Goal: Transaction & Acquisition: Purchase product/service

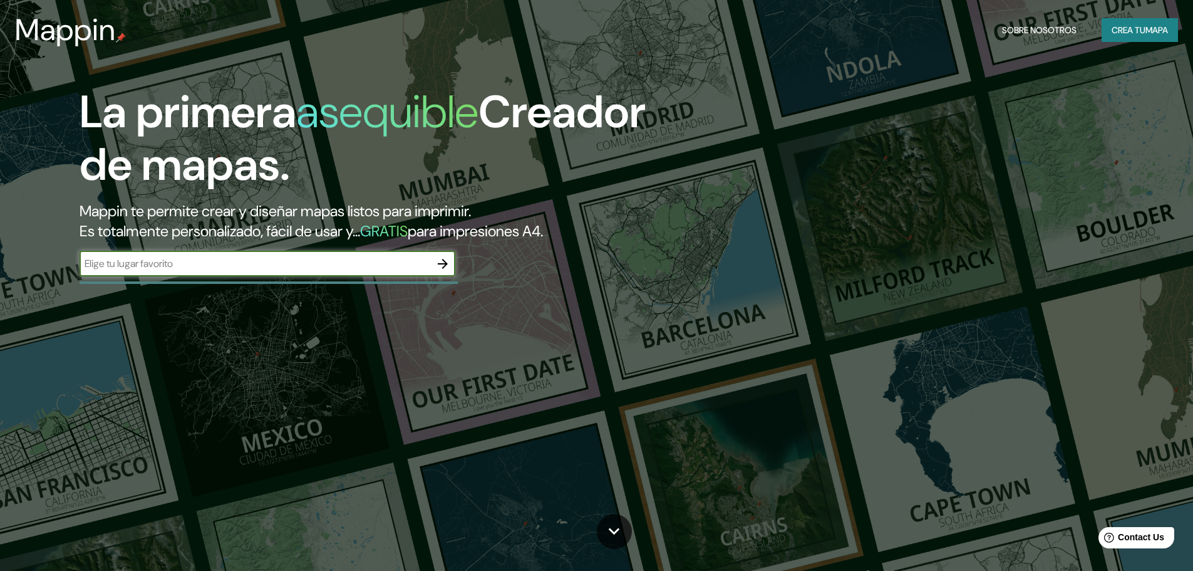
click at [386, 267] on input "text" at bounding box center [255, 263] width 351 height 14
type input "morelia"
click at [441, 267] on icon "button" at bounding box center [442, 263] width 15 height 15
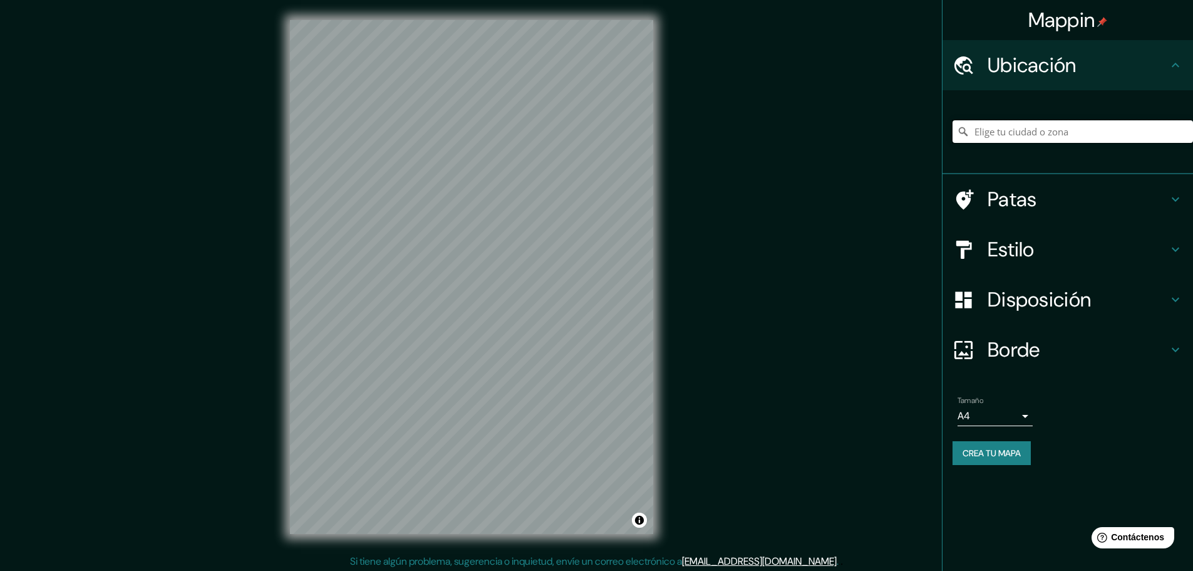
click at [1017, 138] on input "Elige tu ciudad o zona" at bounding box center [1073, 131] width 241 height 23
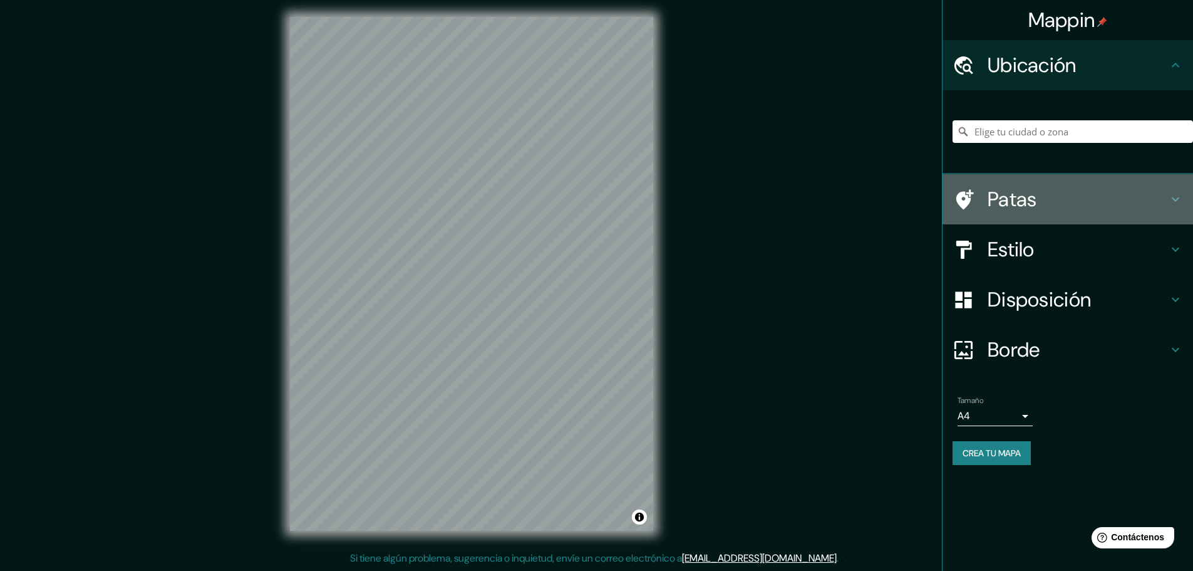
click at [1075, 198] on h4 "Patas" at bounding box center [1078, 199] width 180 height 25
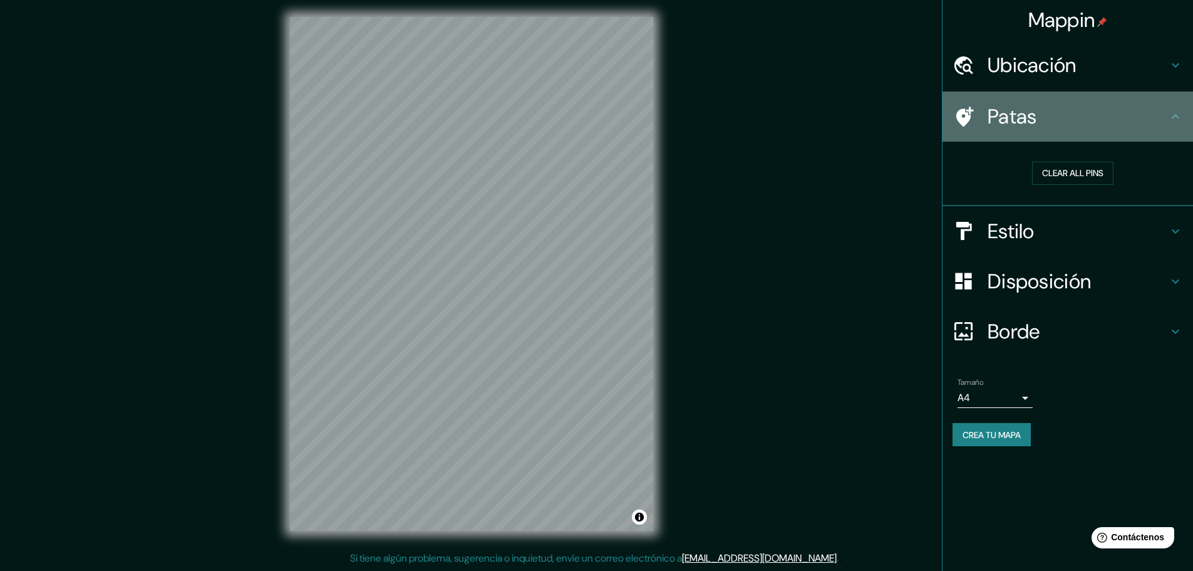
drag, startPoint x: 1145, startPoint y: 114, endPoint x: 1152, endPoint y: 106, distance: 11.1
click at [1152, 106] on h4 "Patas" at bounding box center [1078, 116] width 180 height 25
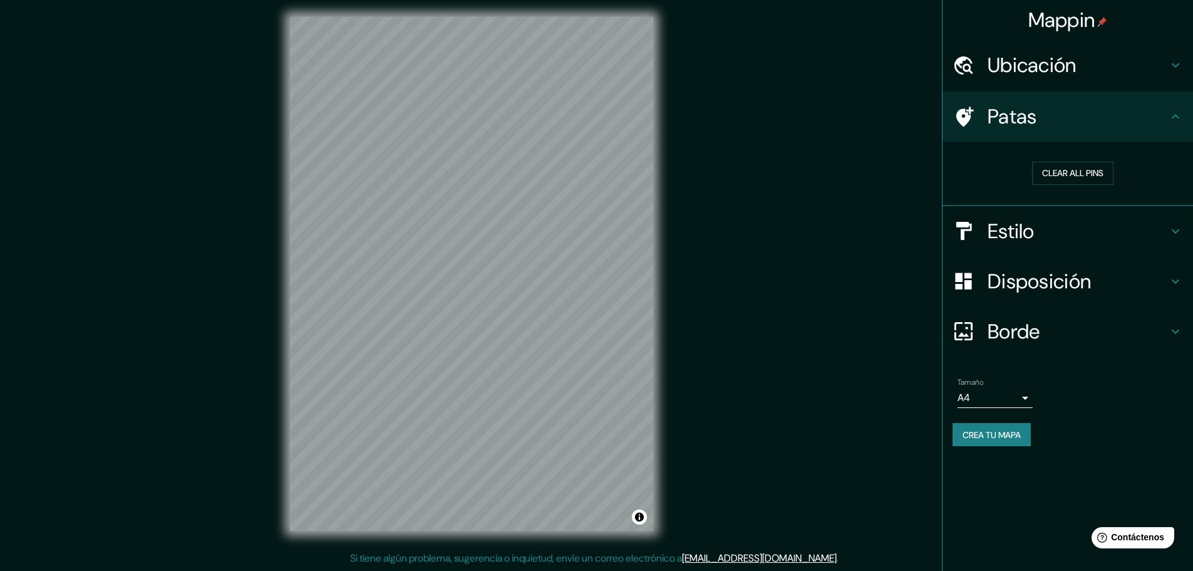
click at [1177, 112] on icon at bounding box center [1175, 116] width 15 height 15
click at [1171, 118] on icon at bounding box center [1175, 116] width 15 height 15
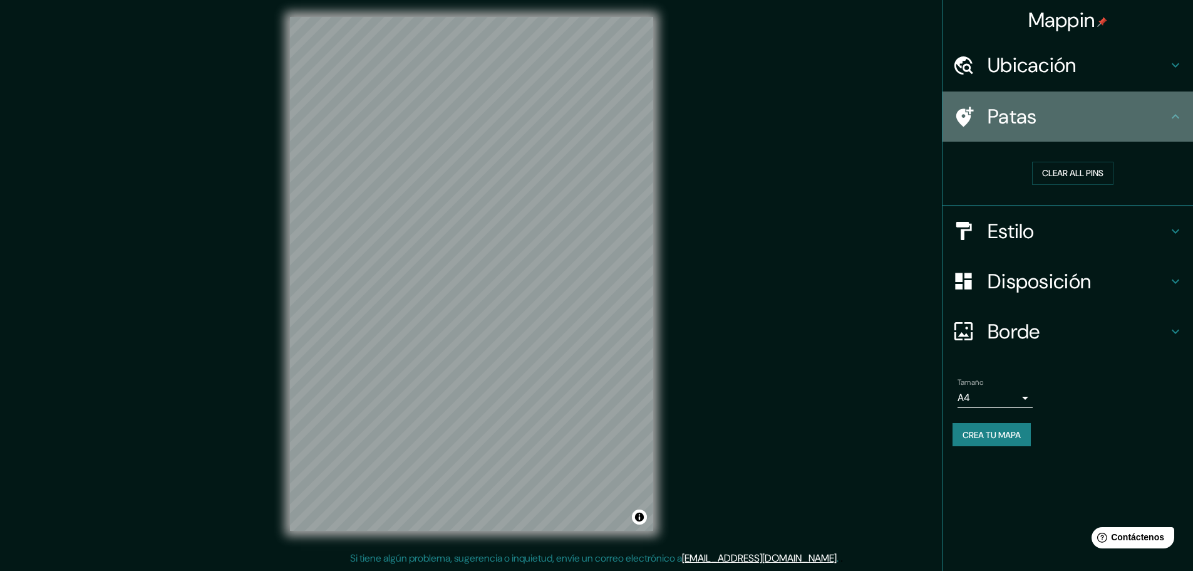
click at [1126, 120] on h4 "Patas" at bounding box center [1078, 116] width 180 height 25
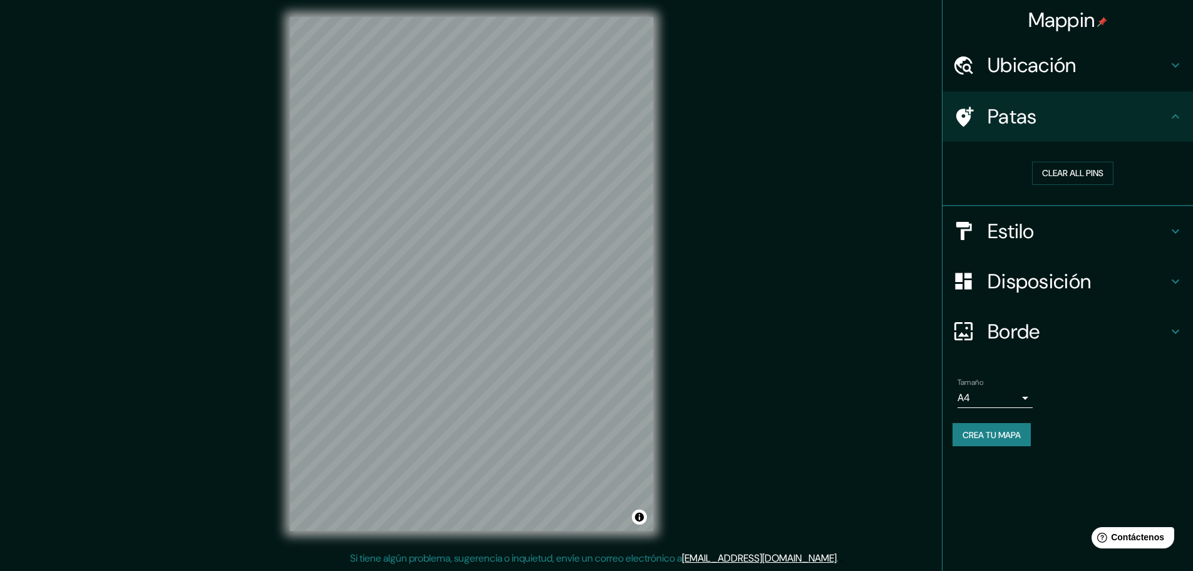
click at [1080, 52] on div "Ubicación" at bounding box center [1068, 65] width 251 height 50
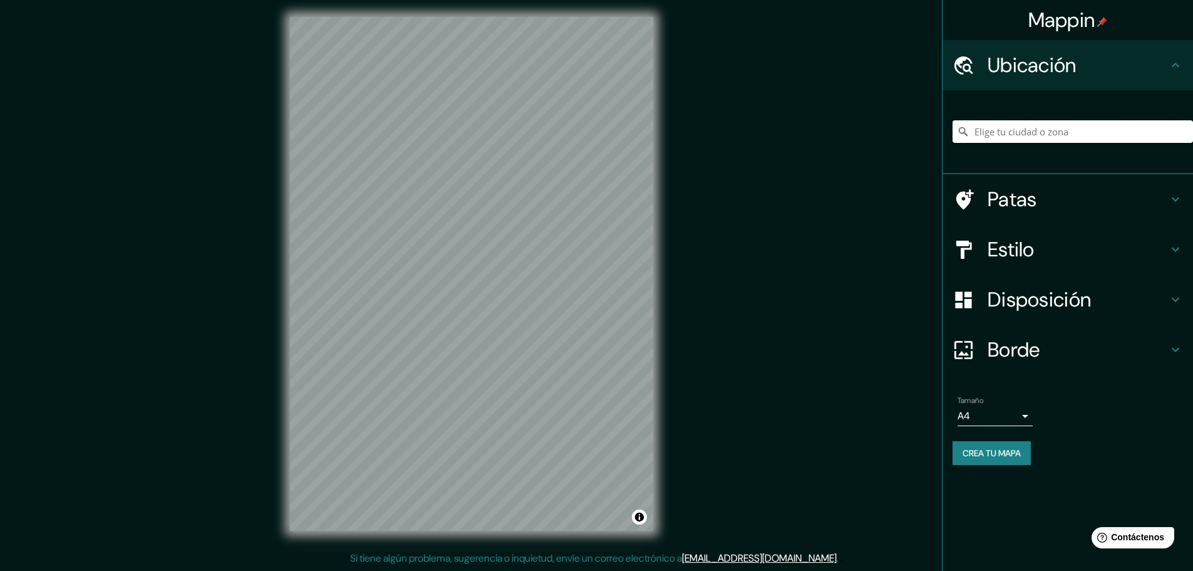
click at [1038, 139] on input "Elige tu ciudad o zona" at bounding box center [1073, 131] width 241 height 23
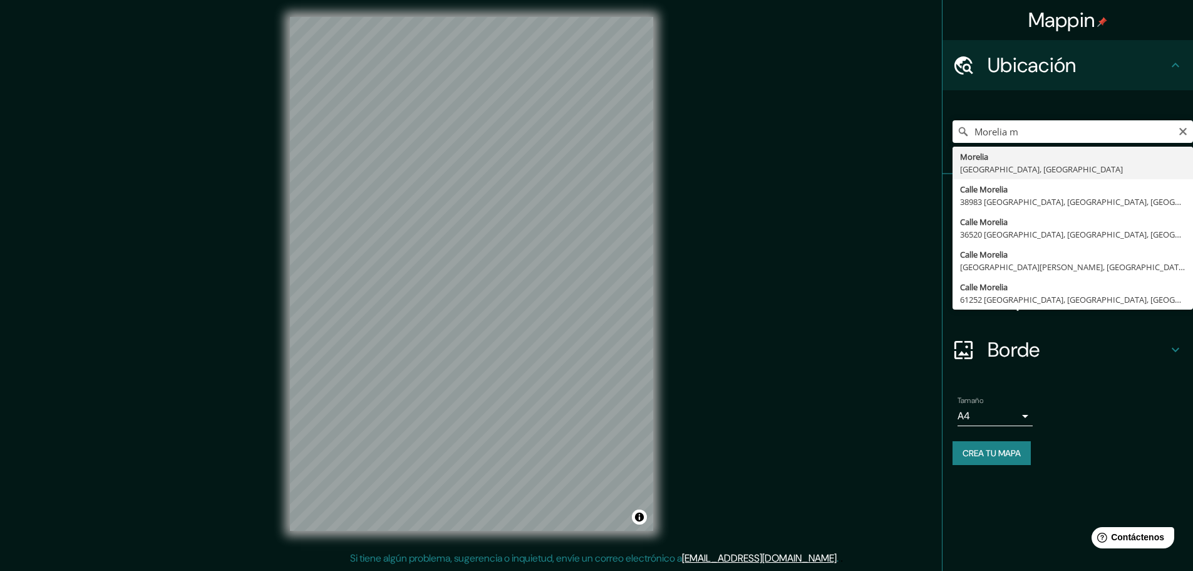
type input "[GEOGRAPHIC_DATA], [GEOGRAPHIC_DATA], [GEOGRAPHIC_DATA]"
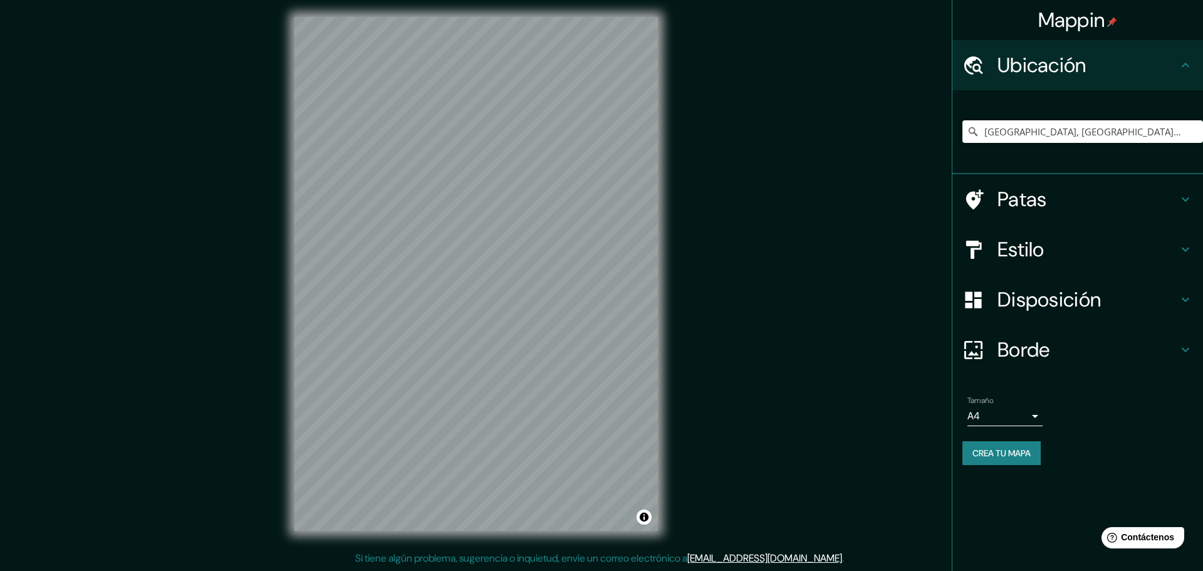
click at [1015, 413] on body "Mappin Ubicación [GEOGRAPHIC_DATA], [GEOGRAPHIC_DATA], [GEOGRAPHIC_DATA] [GEOGR…" at bounding box center [601, 282] width 1203 height 571
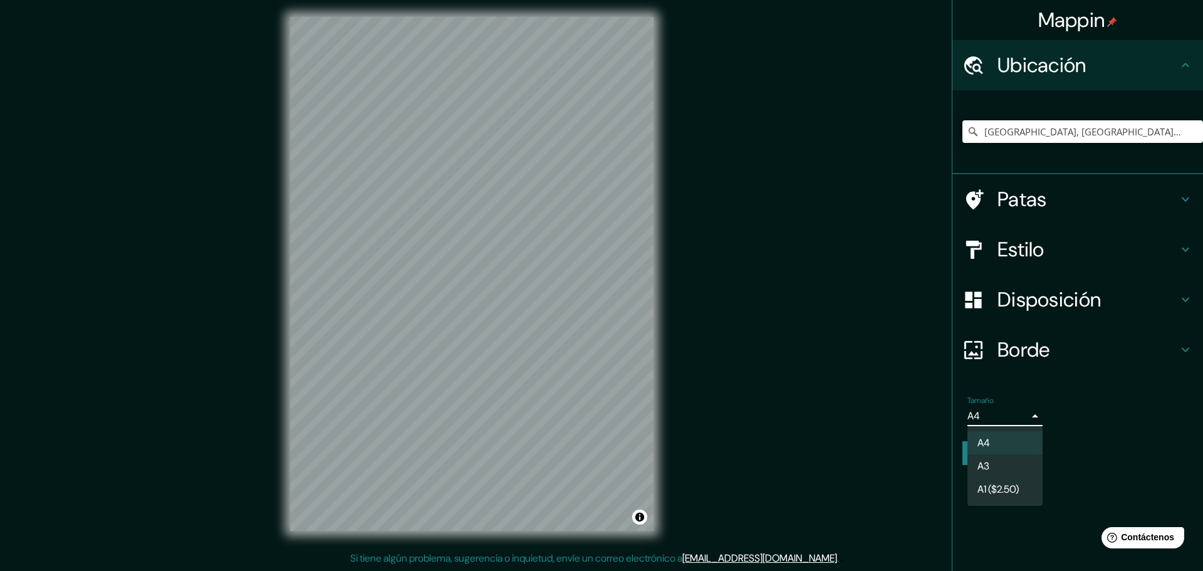
click at [1003, 460] on li "A3" at bounding box center [1004, 465] width 75 height 23
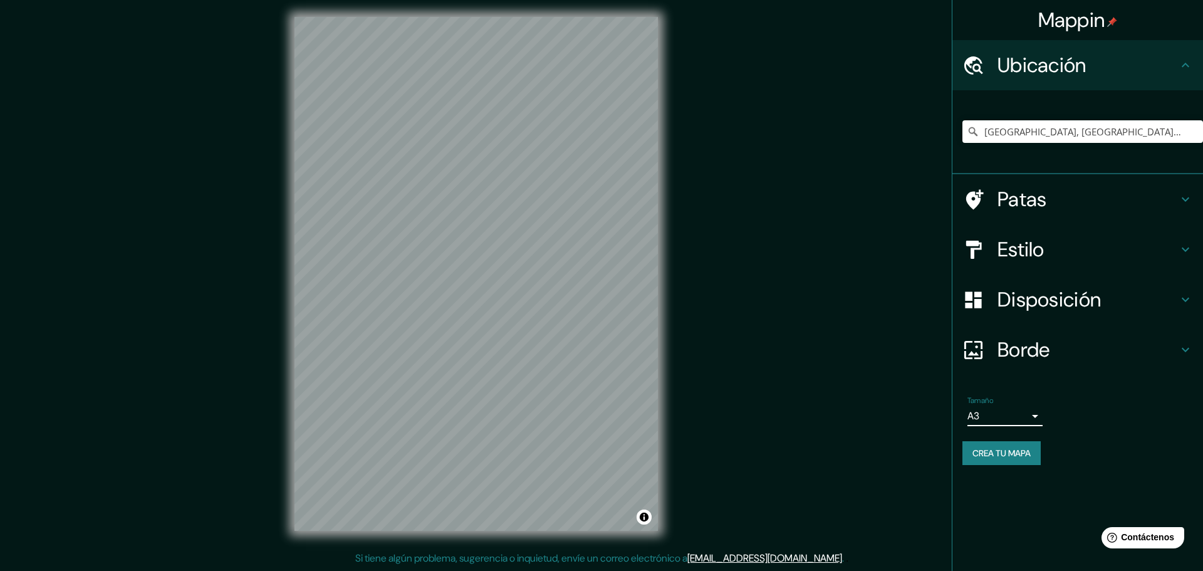
click at [1010, 413] on body "Mappin Ubicación [GEOGRAPHIC_DATA], [GEOGRAPHIC_DATA], [GEOGRAPHIC_DATA] [GEOGR…" at bounding box center [601, 282] width 1203 height 571
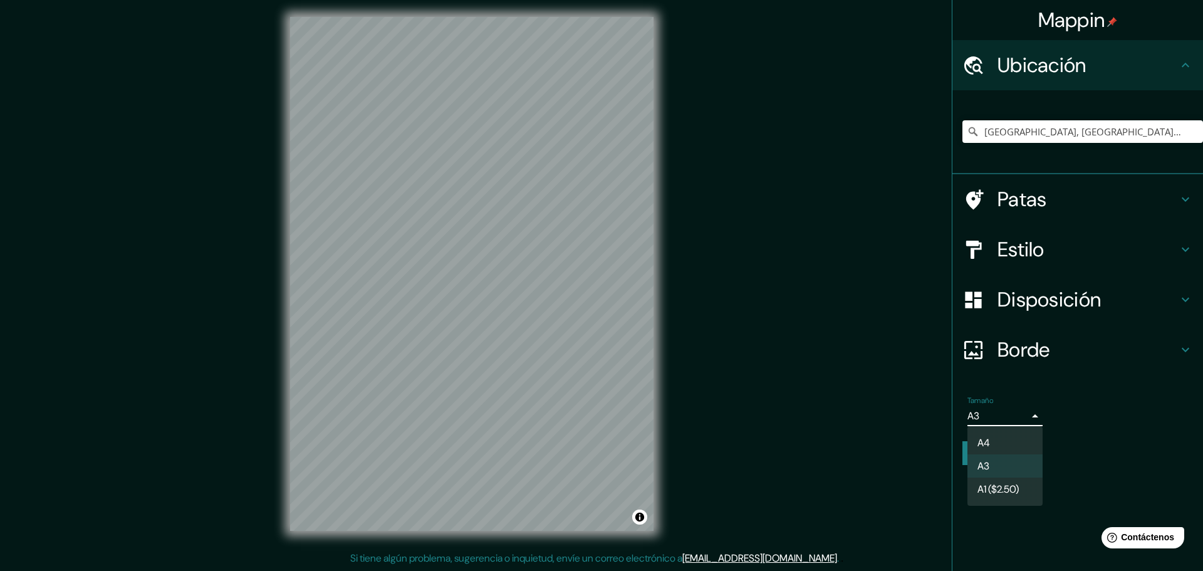
click at [1018, 487] on font "A1 ($2.50)" at bounding box center [997, 488] width 41 height 13
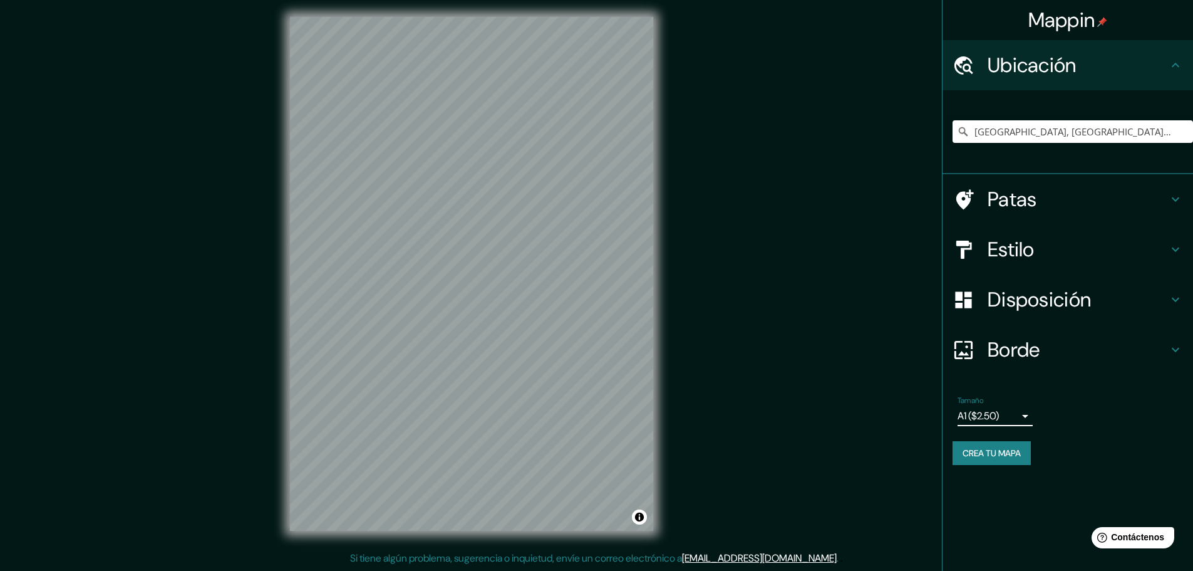
click at [1018, 422] on body "Mappin Ubicación [GEOGRAPHIC_DATA], [GEOGRAPHIC_DATA], [GEOGRAPHIC_DATA] [GEOGR…" at bounding box center [596, 282] width 1193 height 571
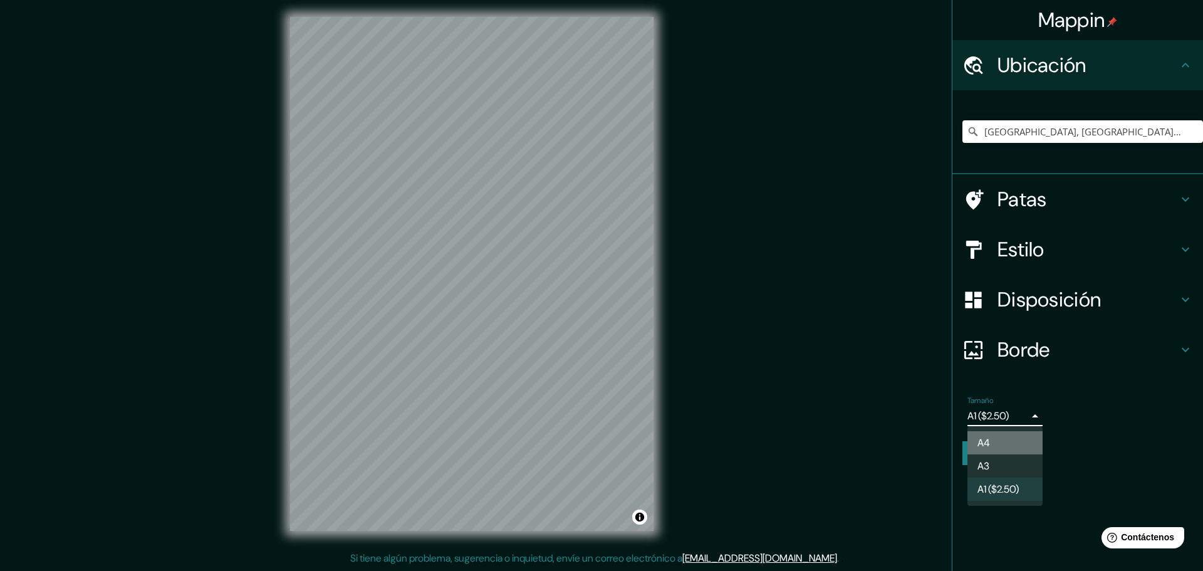
click at [1012, 444] on li "A4" at bounding box center [1004, 442] width 75 height 23
type input "single"
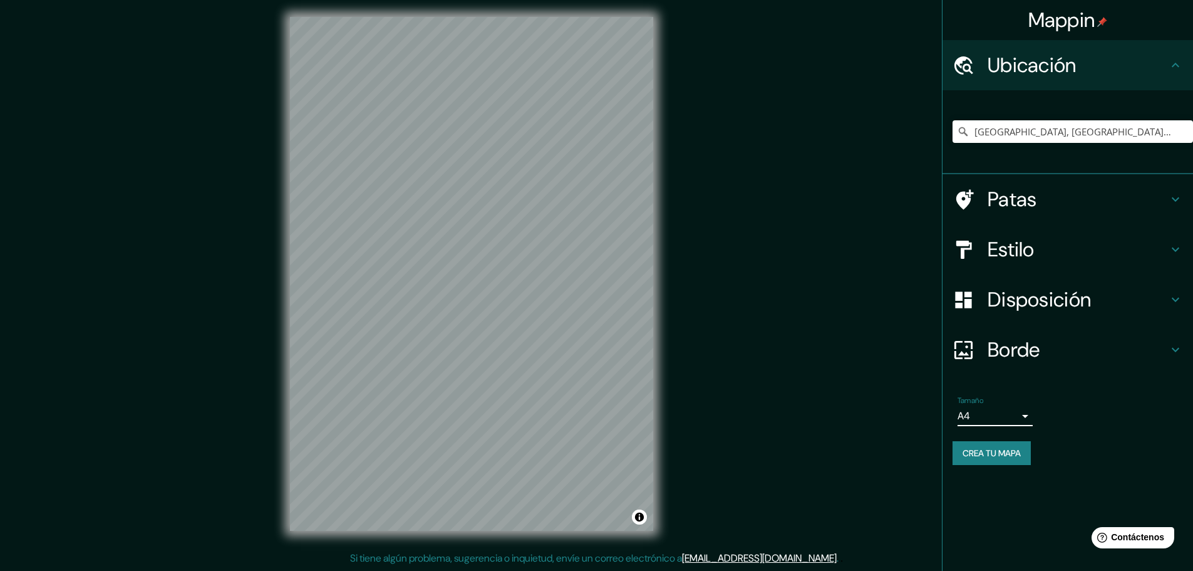
click at [1176, 252] on icon at bounding box center [1175, 249] width 15 height 15
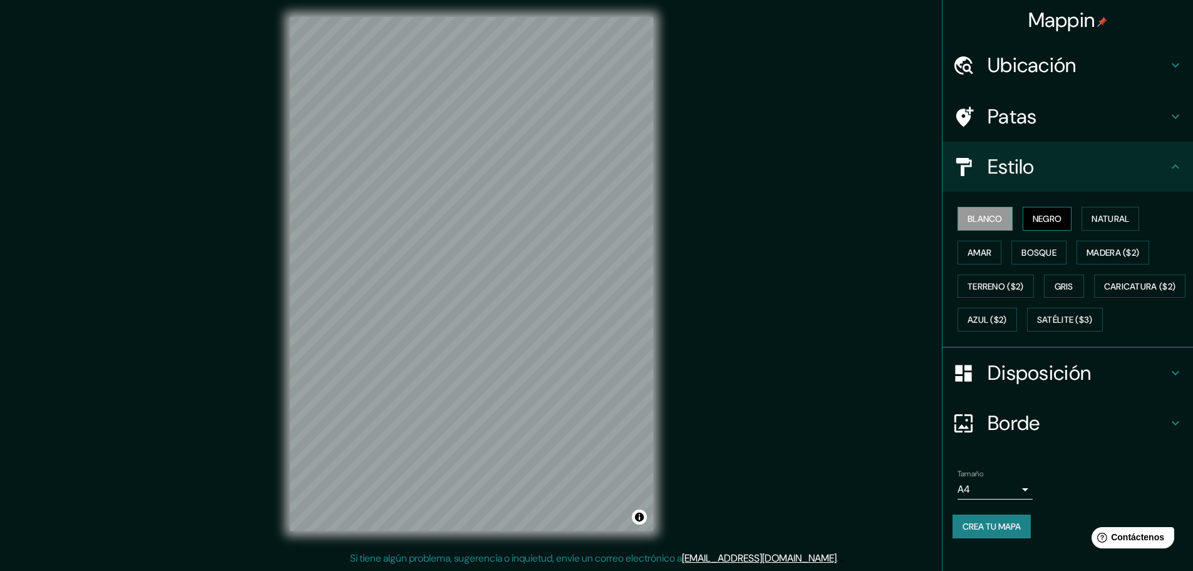
click at [1023, 211] on button "Negro" at bounding box center [1047, 219] width 49 height 24
click at [968, 219] on font "Blanco" at bounding box center [985, 218] width 35 height 11
click at [1083, 217] on button "Natural" at bounding box center [1111, 219] width 58 height 24
click at [973, 247] on font "Amar" at bounding box center [980, 252] width 24 height 11
click at [1043, 256] on font "Bosque" at bounding box center [1039, 252] width 35 height 11
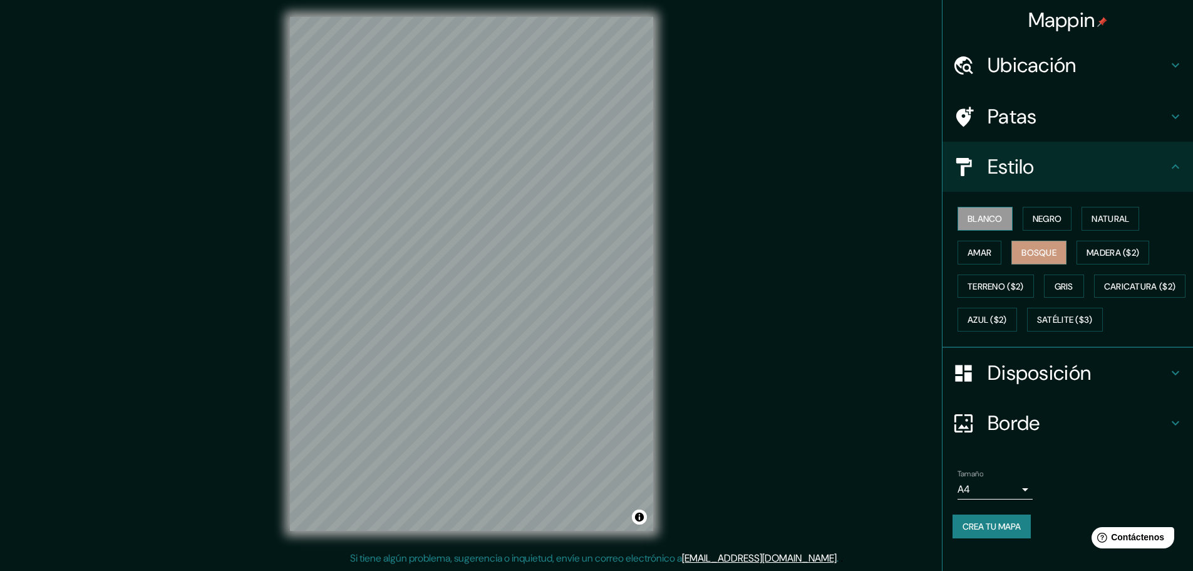
click at [986, 224] on font "Blanco" at bounding box center [985, 218] width 35 height 11
click at [973, 249] on font "Amar" at bounding box center [980, 252] width 24 height 11
click at [1120, 218] on font "Natural" at bounding box center [1111, 218] width 38 height 11
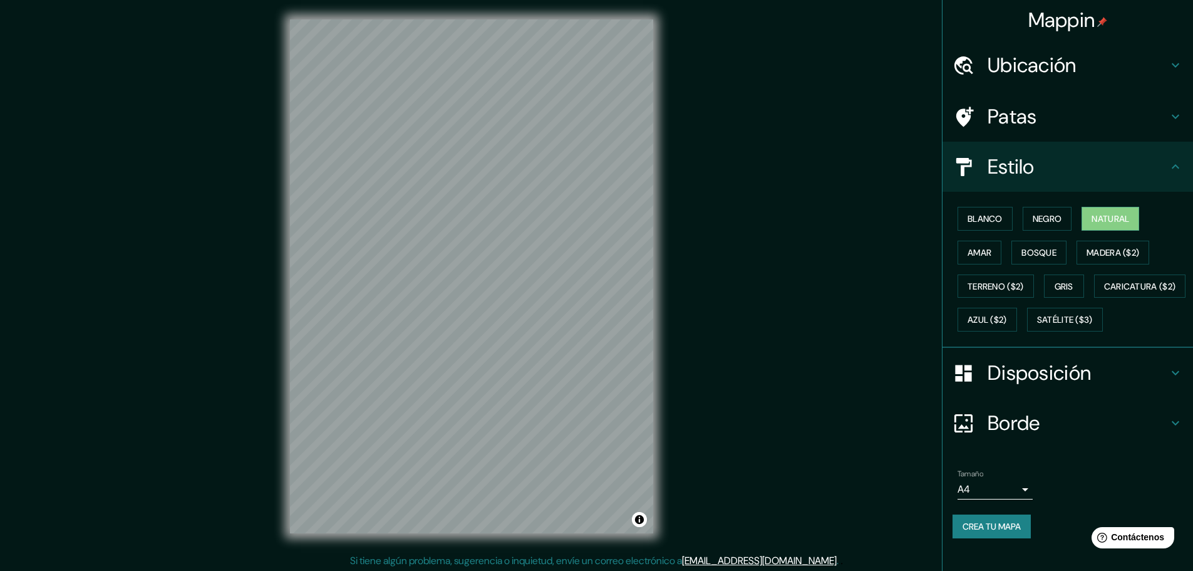
scroll to position [0, 0]
